Goal: Task Accomplishment & Management: Manage account settings

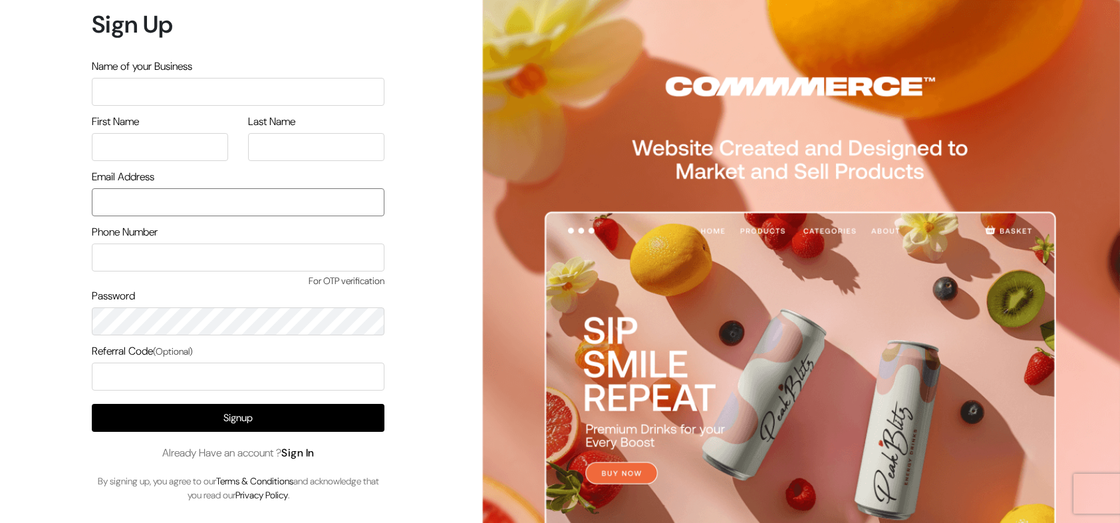
type input "[EMAIL_ADDRESS][DOMAIN_NAME]"
click at [312, 456] on link "Sign In" at bounding box center [297, 453] width 33 height 14
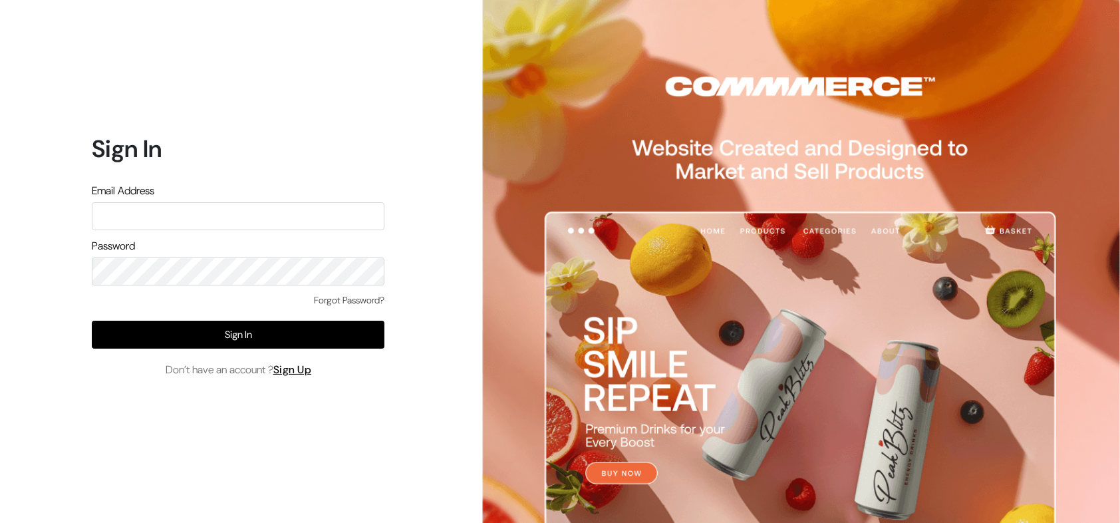
type input "[EMAIL_ADDRESS][DOMAIN_NAME]"
click at [348, 302] on link "Forgot Password?" at bounding box center [349, 300] width 70 height 14
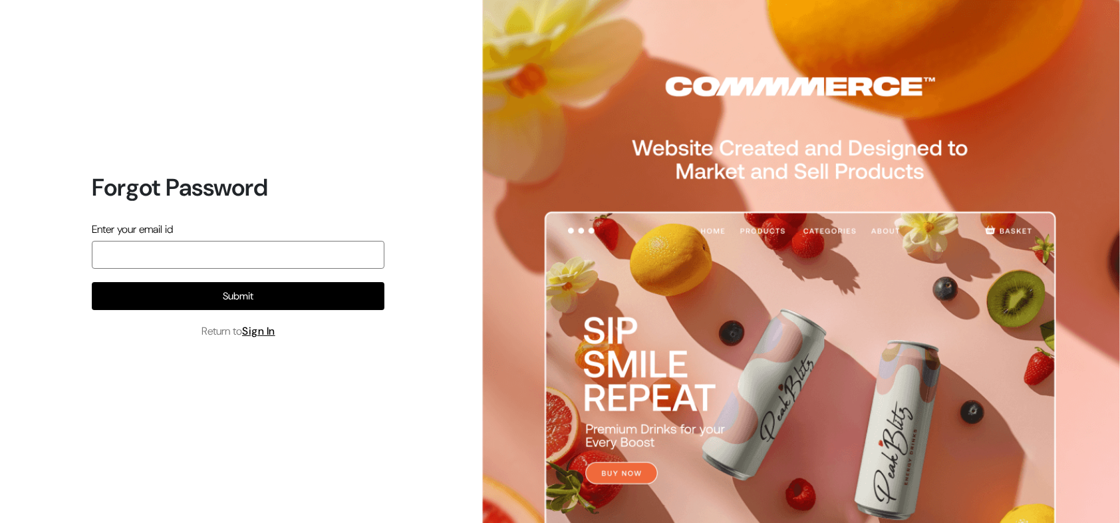
type input "[EMAIL_ADDRESS][DOMAIN_NAME]"
click at [198, 254] on input "[EMAIL_ADDRESS][DOMAIN_NAME]" at bounding box center [238, 255] width 293 height 28
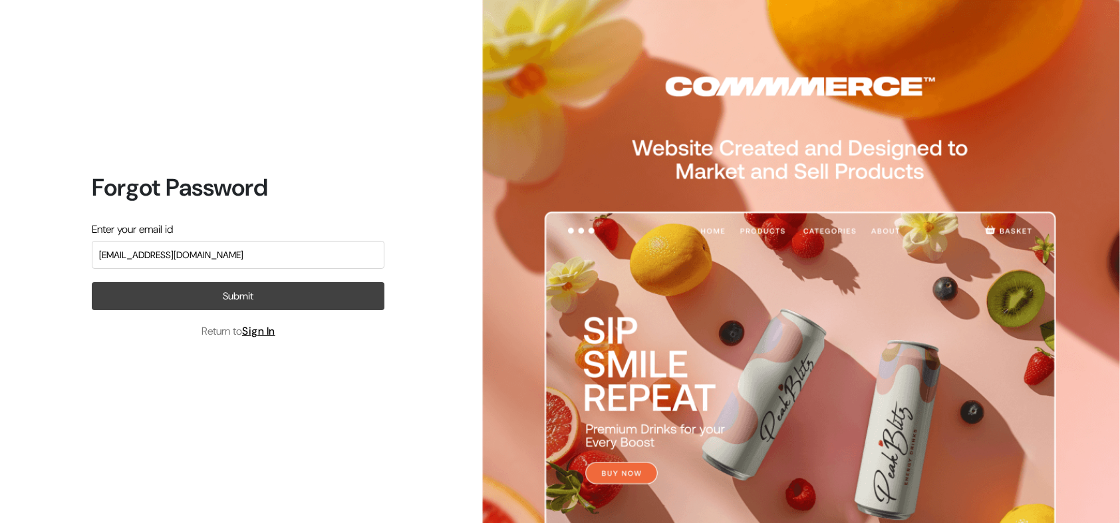
click at [309, 296] on button "Submit" at bounding box center [238, 296] width 293 height 28
